Goal: Information Seeking & Learning: Learn about a topic

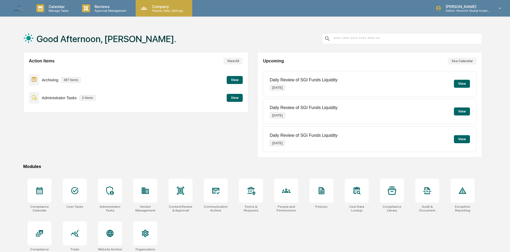
click at [169, 8] on p "Company" at bounding box center [167, 6] width 38 height 5
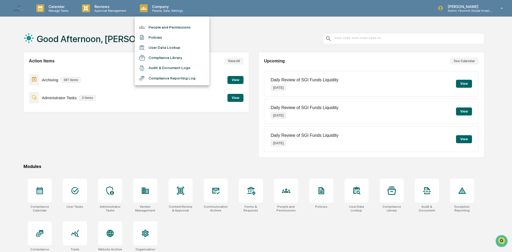
click at [164, 27] on li "People and Permissions" at bounding box center [172, 27] width 75 height 10
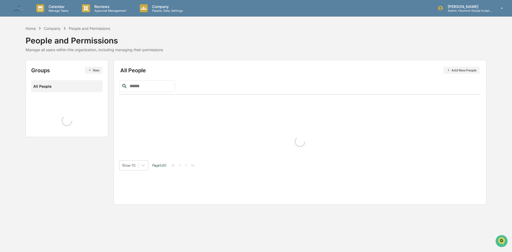
click at [153, 85] on input "text" at bounding box center [150, 86] width 45 height 7
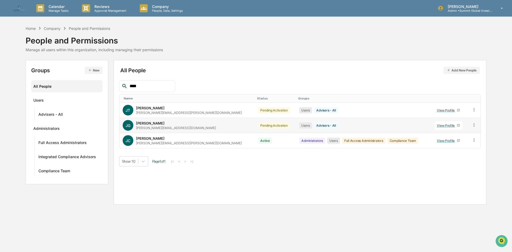
type input "****"
click at [147, 127] on div "[PERSON_NAME][EMAIL_ADDRESS][DOMAIN_NAME]" at bounding box center [176, 128] width 80 height 4
click at [438, 125] on div "View Profile" at bounding box center [447, 126] width 20 height 4
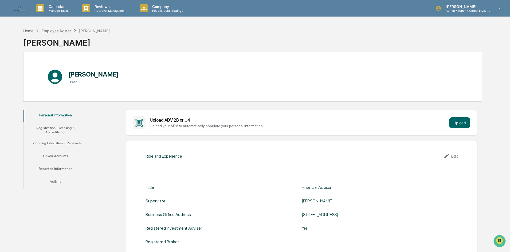
click at [74, 171] on button "Reported Information" at bounding box center [55, 169] width 64 height 13
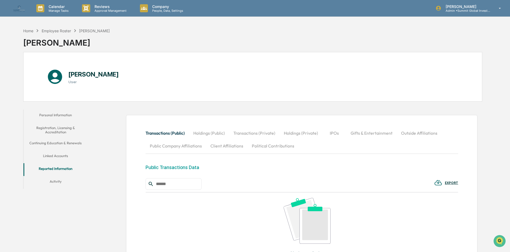
click at [58, 116] on button "Personal Information" at bounding box center [55, 116] width 64 height 13
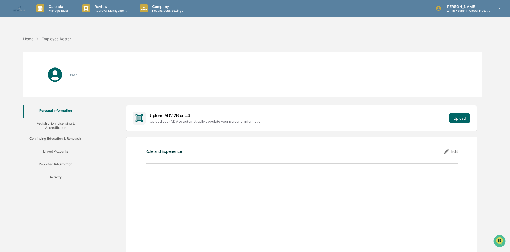
click at [60, 125] on button "Registration, Licensing & Accreditation" at bounding box center [55, 125] width 64 height 15
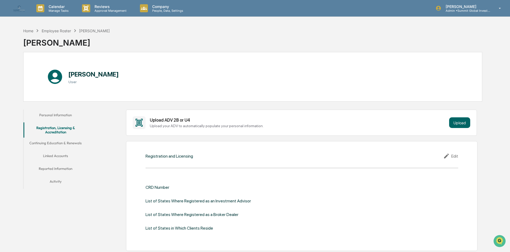
click at [68, 147] on button "Continuing Education & Renewals" at bounding box center [55, 144] width 64 height 13
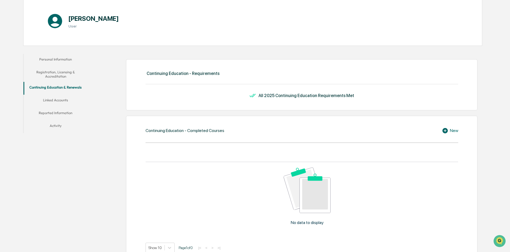
scroll to position [133, 0]
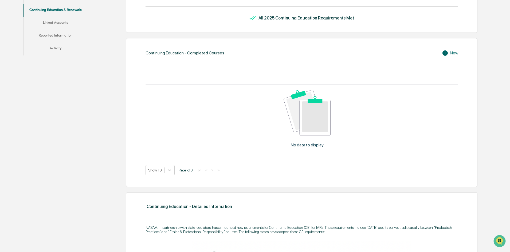
click at [57, 24] on button "Linked Accounts" at bounding box center [55, 23] width 64 height 13
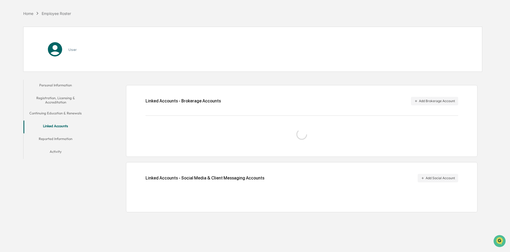
scroll to position [25, 0]
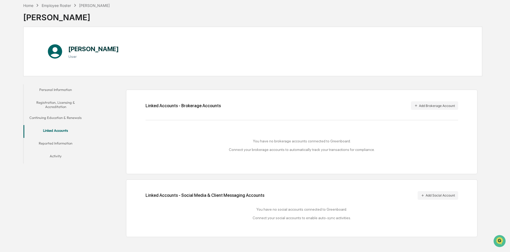
click at [45, 142] on button "Reported Information" at bounding box center [55, 144] width 64 height 13
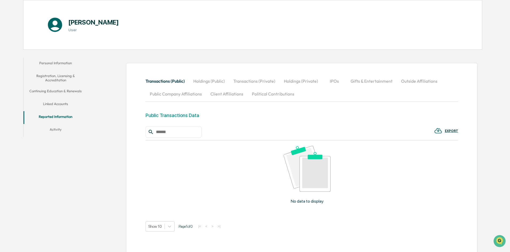
scroll to position [77, 0]
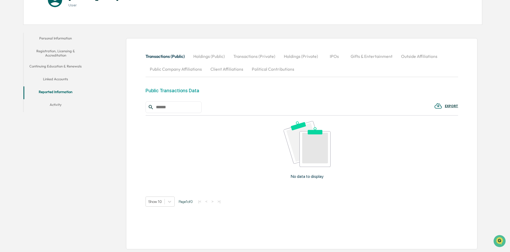
click at [57, 107] on button "Activity" at bounding box center [55, 105] width 64 height 13
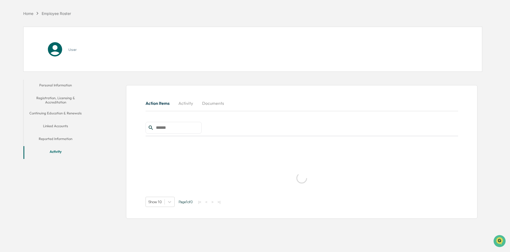
scroll to position [25, 0]
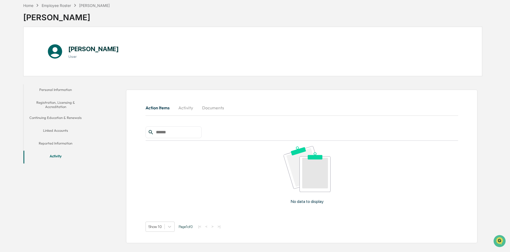
click at [57, 118] on button "Continuing Education & Renewals" at bounding box center [55, 118] width 64 height 13
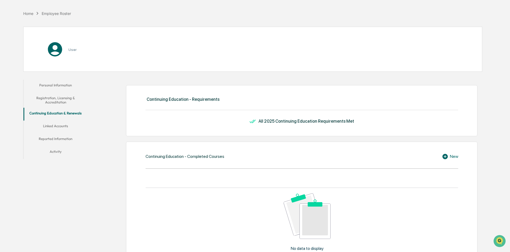
click at [55, 101] on button "Registration, Licensing & Accreditation" at bounding box center [55, 100] width 64 height 15
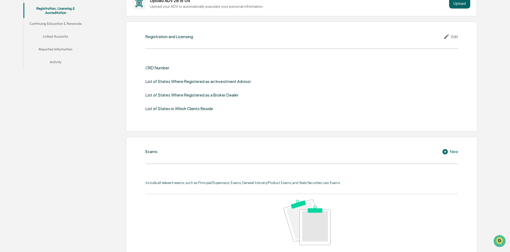
scroll to position [52, 0]
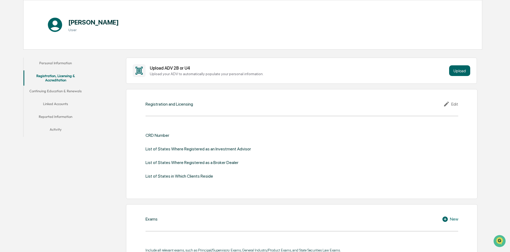
click at [452, 104] on div "Edit" at bounding box center [450, 104] width 15 height 6
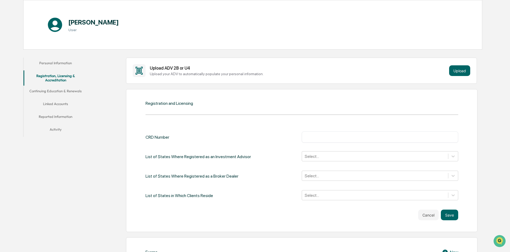
click at [233, 143] on div "CRD Number ​" at bounding box center [301, 137] width 313 height 11
click at [424, 214] on button "Cancel" at bounding box center [428, 215] width 21 height 11
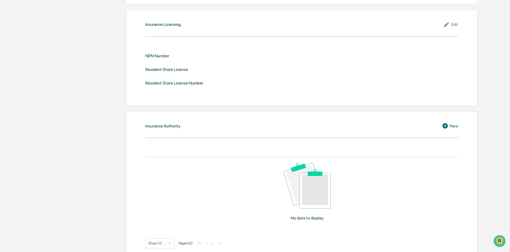
scroll to position [649, 0]
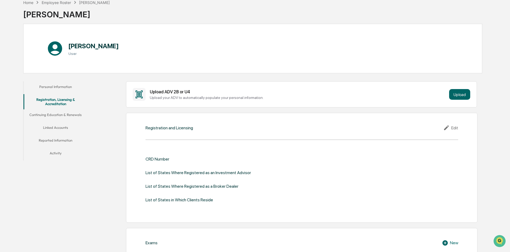
scroll to position [27, 0]
